Goal: Information Seeking & Learning: Learn about a topic

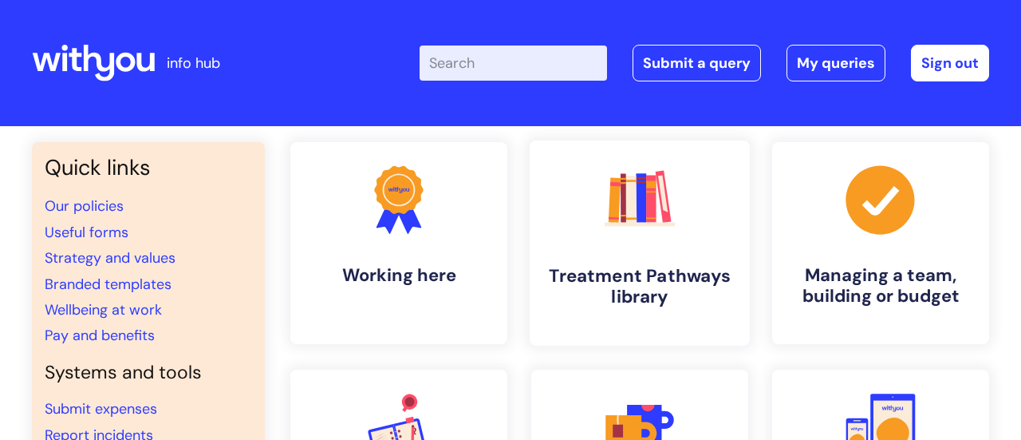
click at [586, 171] on link ".cls-1{fill:#f89b22;}.cls-1,.cls-2,.cls-3,.cls-4,.cls-5,.cls-6,.cls-7{stroke-wi…" at bounding box center [640, 242] width 220 height 205
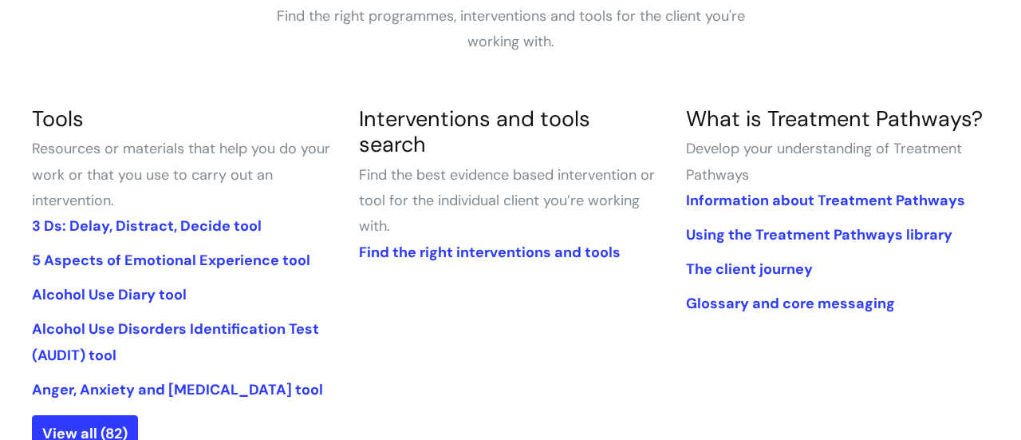
scroll to position [351, 0]
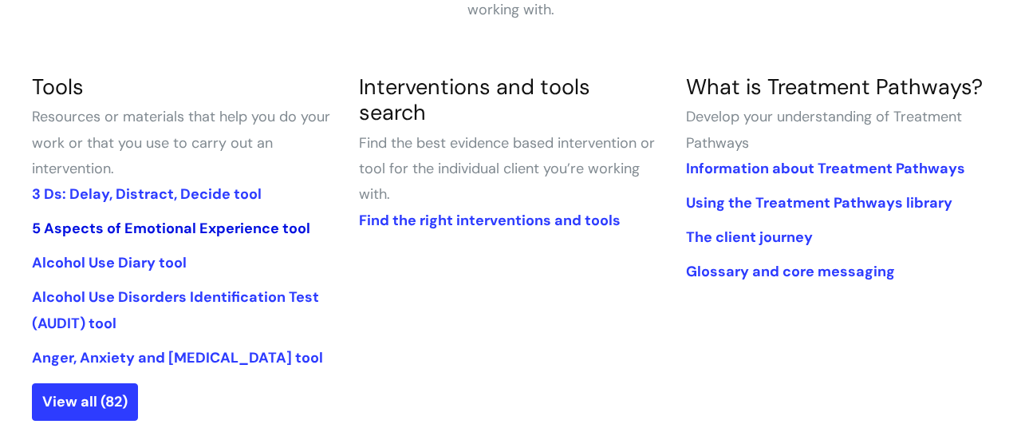
click at [168, 227] on link "5 Aspects of Emotional Experience tool" at bounding box center [171, 228] width 278 height 19
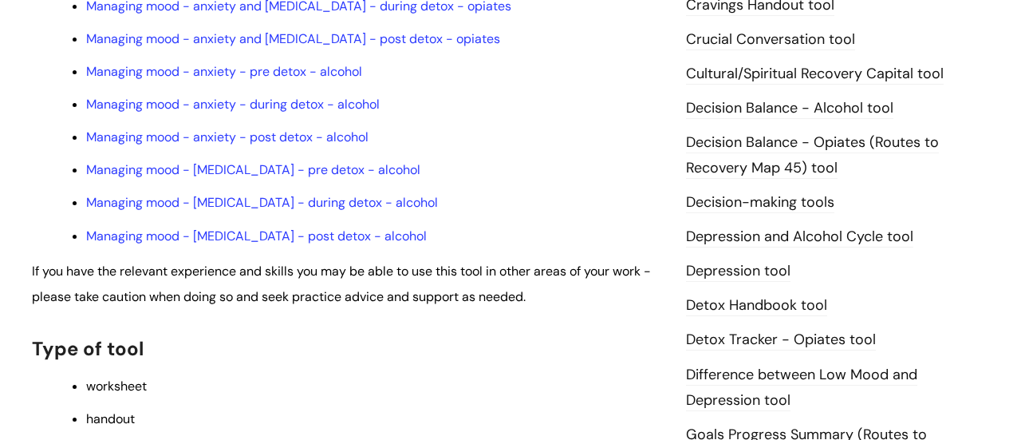
scroll to position [606, 0]
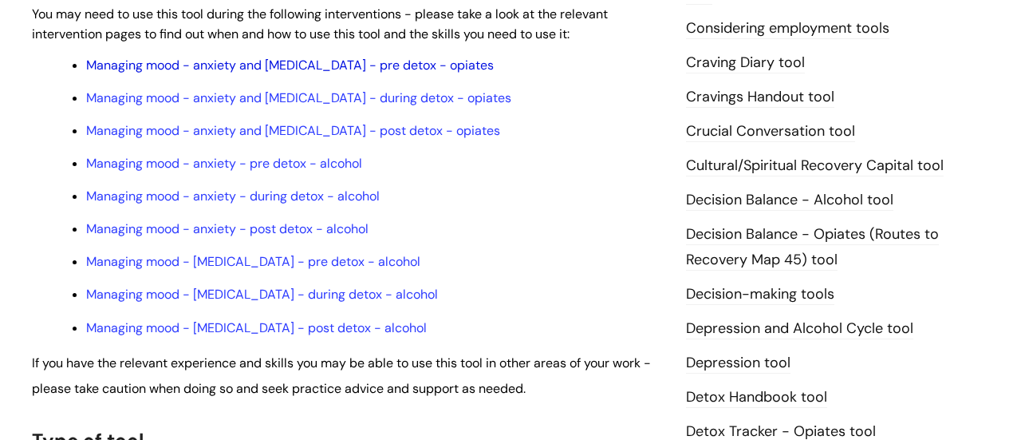
click at [220, 64] on link "Managing mood - anxiety and [MEDICAL_DATA] - pre detox - opiates" at bounding box center [290, 65] width 408 height 17
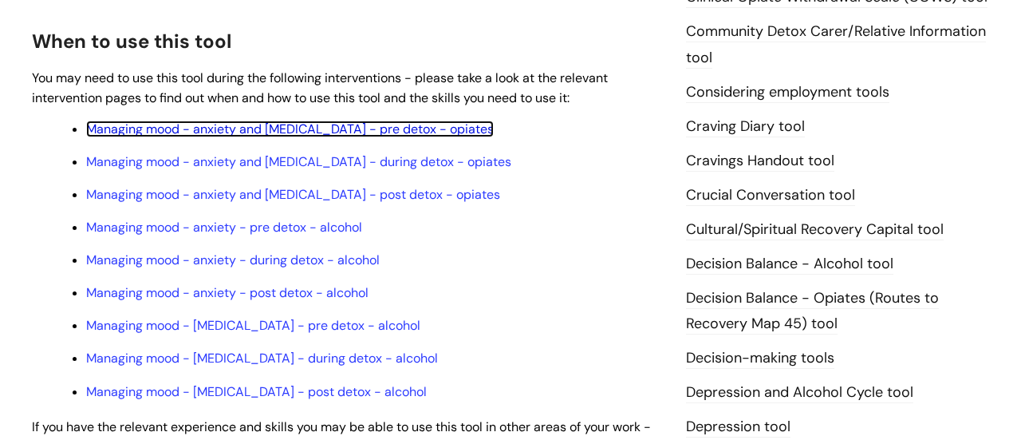
scroll to position [574, 0]
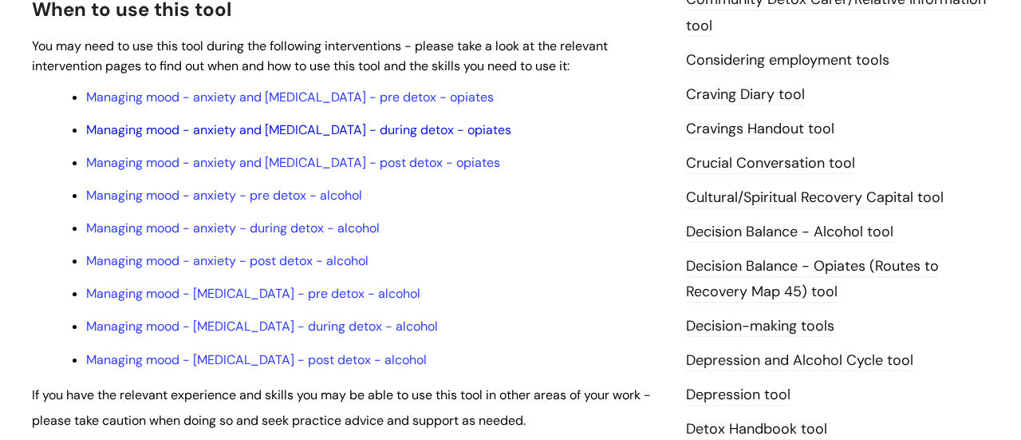
click at [283, 132] on link "Managing mood - anxiety and [MEDICAL_DATA] - during detox - opiates" at bounding box center [298, 129] width 425 height 17
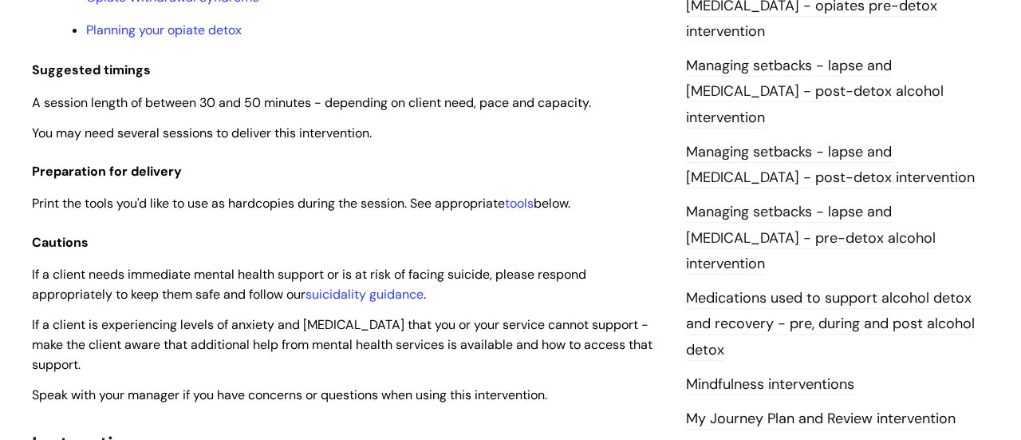
scroll to position [1564, 0]
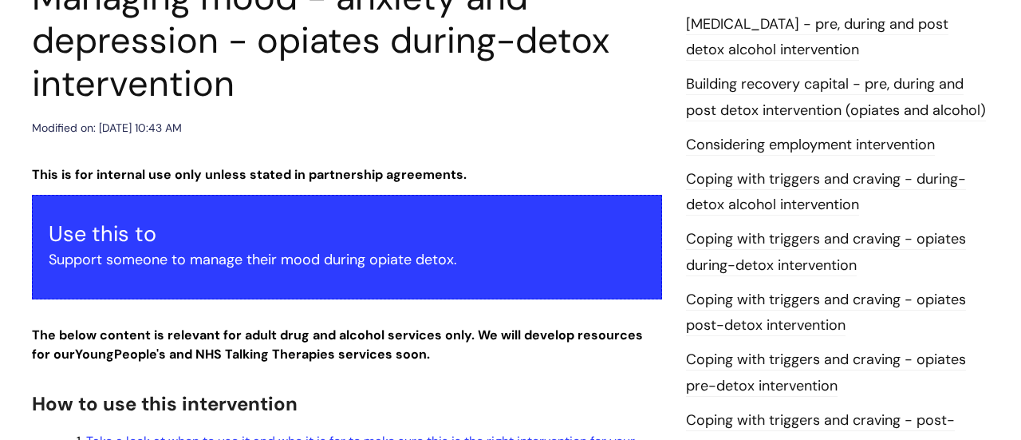
scroll to position [255, 0]
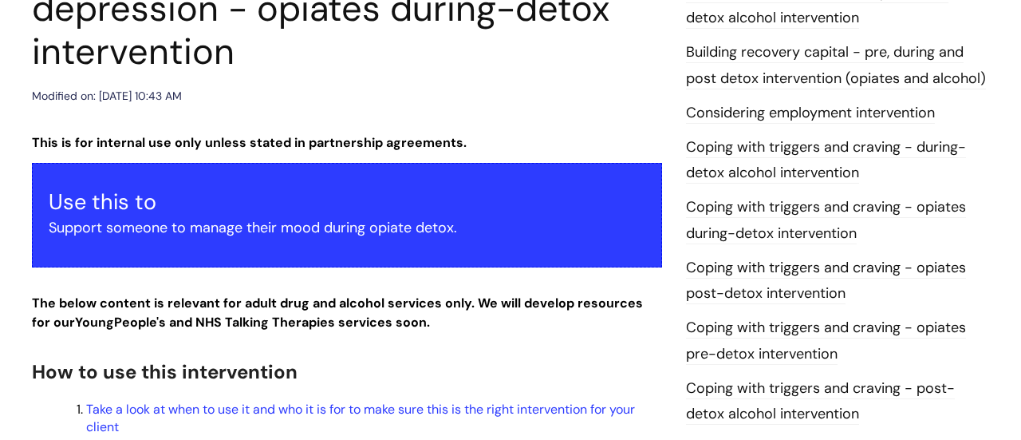
click at [834, 113] on link "Considering employment intervention" at bounding box center [810, 113] width 249 height 21
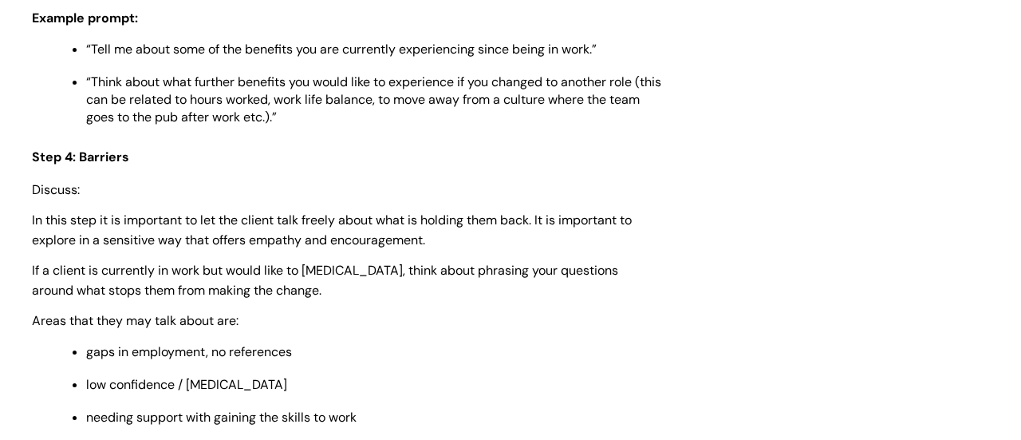
scroll to position [3893, 0]
